Goal: Information Seeking & Learning: Find specific fact

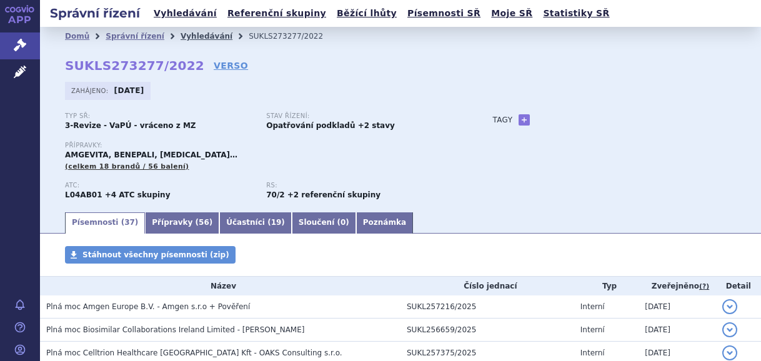
click at [198, 33] on link "Vyhledávání" at bounding box center [207, 36] width 52 height 9
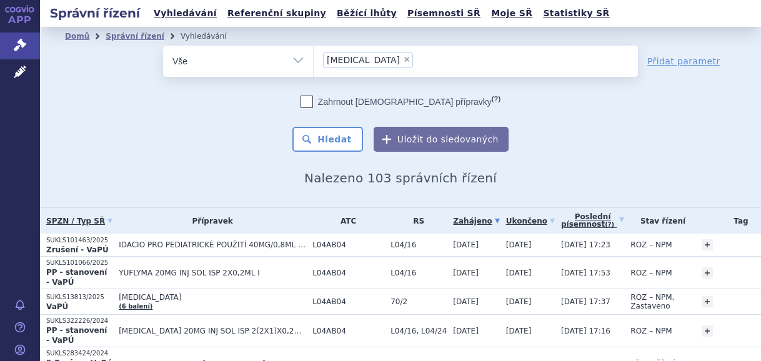
click at [403, 59] on span "×" at bounding box center [406, 59] width 7 height 7
click at [314, 59] on select "adalimumab" at bounding box center [313, 60] width 1 height 31
select select
type input "ri"
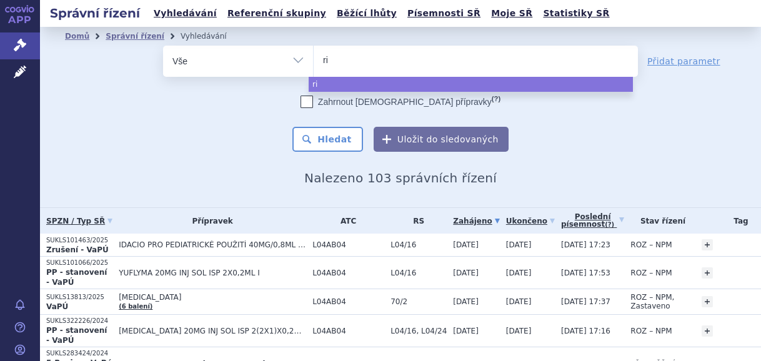
type input "rin"
type input "rinv"
type input "rinvo"
type input "rinvoq"
select select "rinvoq"
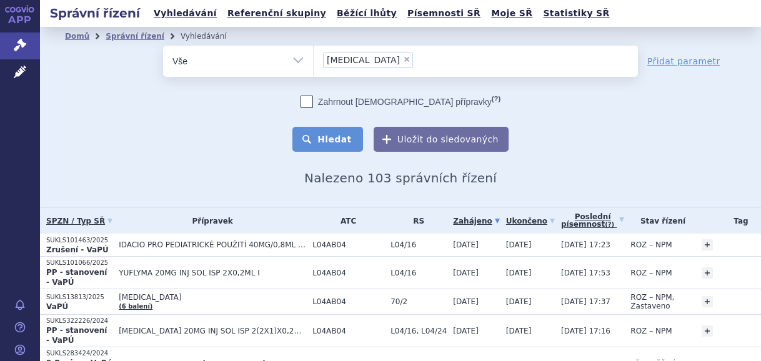
click at [342, 147] on button "Hledat" at bounding box center [327, 139] width 71 height 25
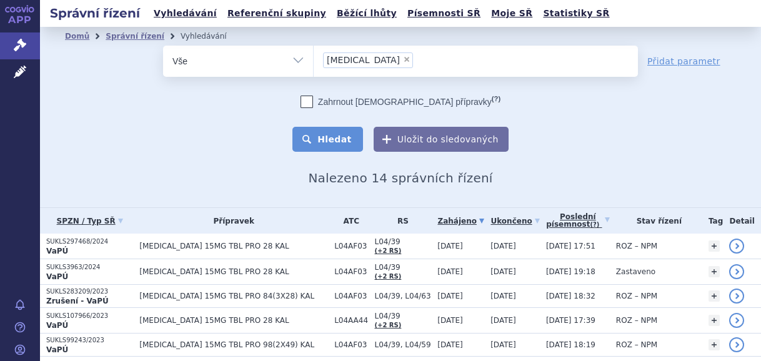
click at [329, 137] on button "Hledat" at bounding box center [327, 139] width 71 height 25
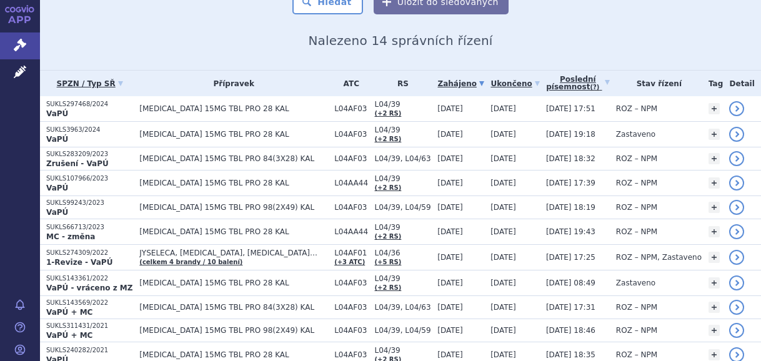
scroll to position [142, 0]
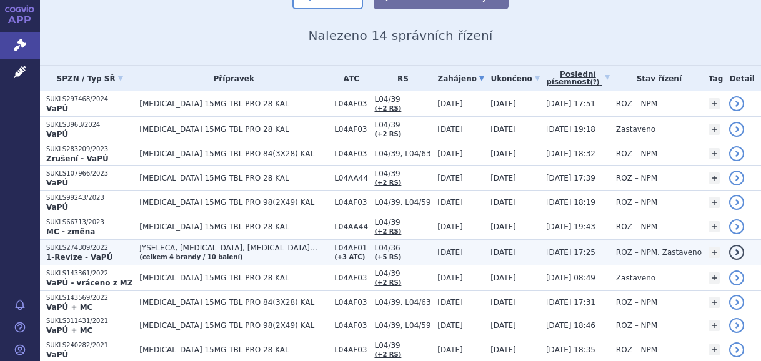
click at [274, 254] on td "JYSELECA, OLUMIANT, RINVOQ… (celkem 4 brandy / 10 balení)" at bounding box center [230, 253] width 195 height 26
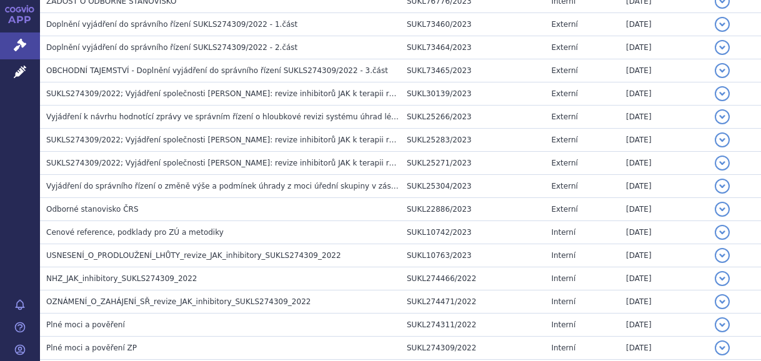
scroll to position [1569, 0]
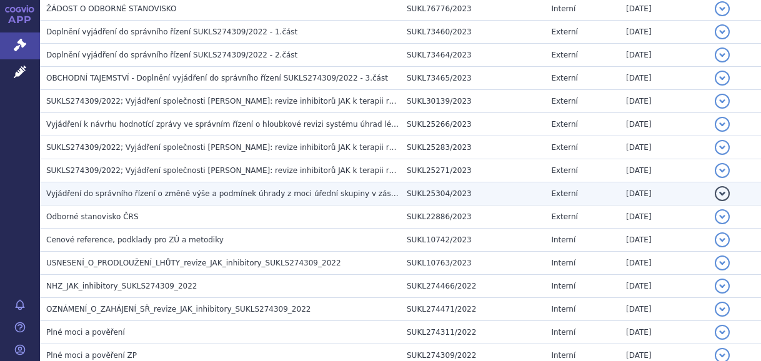
click at [226, 189] on span "Vyjádření do správního řízení o změně výše a podmínek úhrady z moci úřední skup…" at bounding box center [528, 193] width 964 height 9
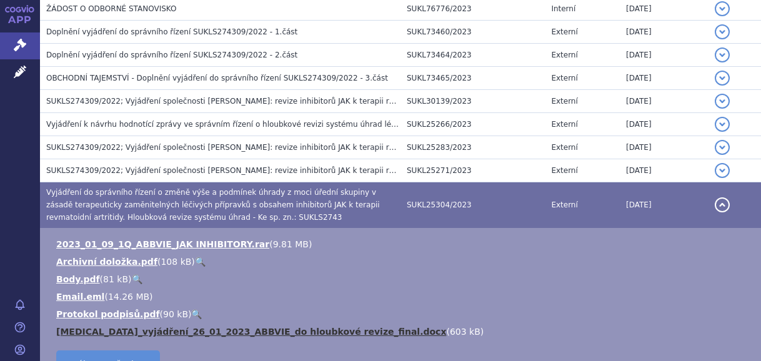
click at [237, 320] on td "2023_01_09_1Q_ABBVIE_JAK INHIBITORY.rar ( 9.81 MB ) Archivní doložka.pdf ( 108 …" at bounding box center [400, 310] width 721 height 164
click at [237, 327] on link "[MEDICAL_DATA]_vyjádření_26_01_2023_ABBVIE_do hloubkové revize_final.docx" at bounding box center [251, 332] width 390 height 10
